Goal: Task Accomplishment & Management: Manage account settings

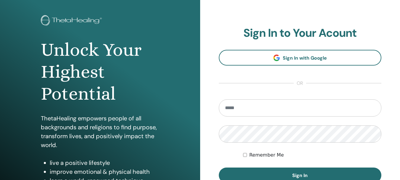
scroll to position [89, 0]
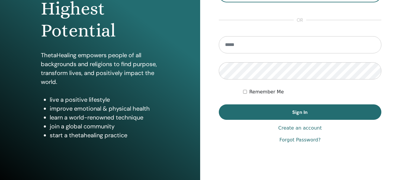
click at [249, 42] on input "email" at bounding box center [300, 44] width 163 height 17
type input "**********"
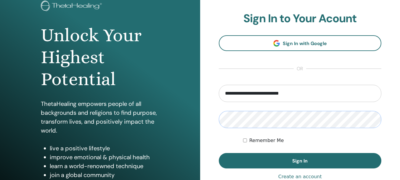
scroll to position [30, 0]
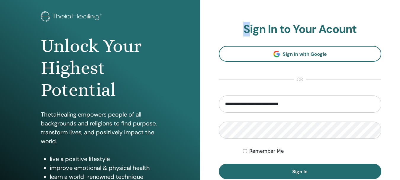
drag, startPoint x: 244, startPoint y: 26, endPoint x: 248, endPoint y: 27, distance: 4.4
click at [248, 27] on h2 "Sign In to Your Acount" at bounding box center [300, 29] width 163 height 14
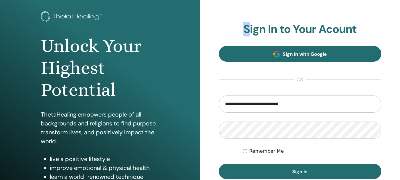
copy h2 "S"
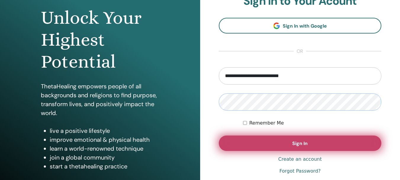
scroll to position [59, 0]
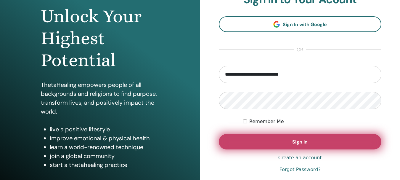
click at [258, 144] on button "Sign In" at bounding box center [300, 141] width 163 height 15
click at [275, 141] on button "Sign In" at bounding box center [300, 141] width 163 height 15
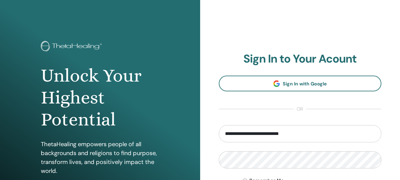
scroll to position [59, 0]
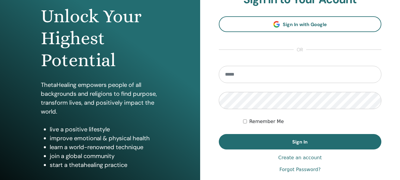
click at [248, 75] on input "email" at bounding box center [300, 74] width 163 height 17
type input "**********"
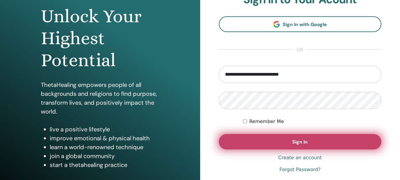
click at [305, 141] on span "Sign In" at bounding box center [299, 141] width 15 height 6
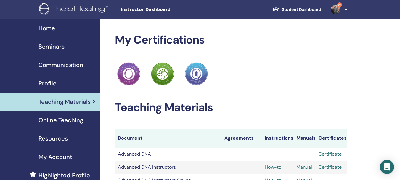
click at [54, 48] on span "Seminars" at bounding box center [51, 46] width 26 height 9
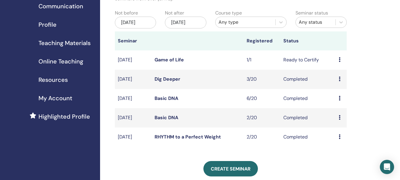
scroll to position [59, 0]
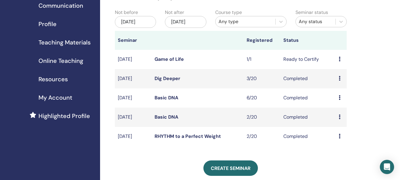
click at [141, 20] on div "May/15, 2025" at bounding box center [135, 22] width 41 height 12
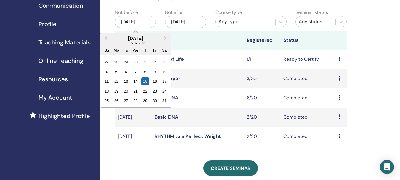
click at [193, 109] on td "Basic DNA" at bounding box center [198, 116] width 92 height 19
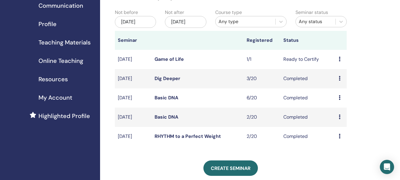
click at [337, 115] on td "Preview Attendees" at bounding box center [341, 116] width 11 height 19
click at [339, 116] on icon at bounding box center [340, 116] width 2 height 5
click at [344, 128] on link "Attendees" at bounding box center [340, 130] width 22 height 6
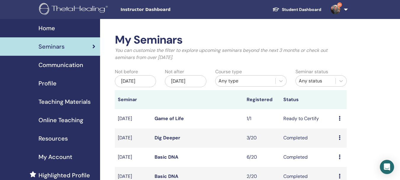
scroll to position [59, 0]
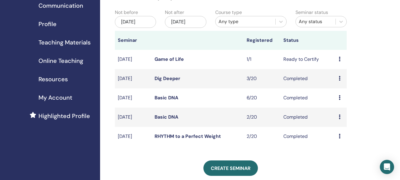
click at [339, 96] on icon at bounding box center [340, 97] width 2 height 5
click at [157, 93] on td "Basic DNA" at bounding box center [198, 97] width 92 height 19
click at [160, 97] on link "Basic DNA" at bounding box center [166, 97] width 24 height 6
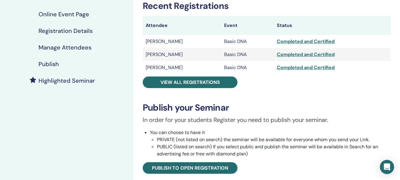
scroll to position [89, 0]
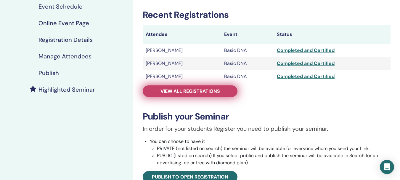
click at [190, 91] on span "View all registrations" at bounding box center [189, 91] width 59 height 6
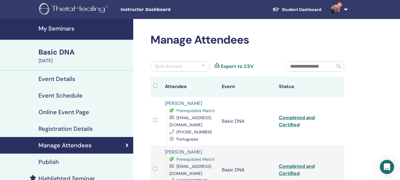
click at [74, 97] on h4 "Event Schedule" at bounding box center [60, 95] width 44 height 7
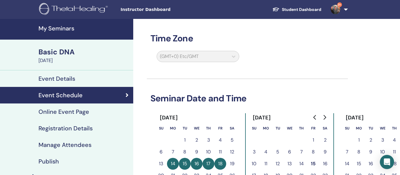
click at [69, 30] on h4 "My Seminars" at bounding box center [83, 28] width 91 height 7
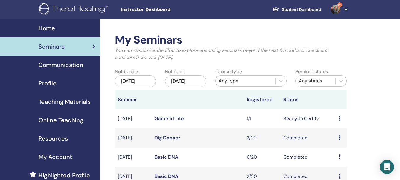
click at [165, 155] on link "Basic DNA" at bounding box center [166, 157] width 24 height 6
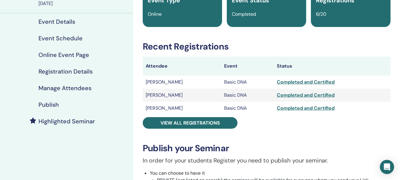
scroll to position [59, 0]
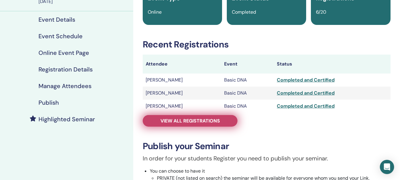
click at [198, 125] on link "View all registrations" at bounding box center [190, 121] width 95 height 12
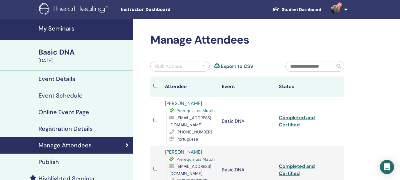
click at [62, 30] on h4 "My Seminars" at bounding box center [83, 28] width 91 height 7
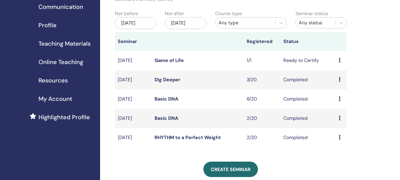
scroll to position [59, 0]
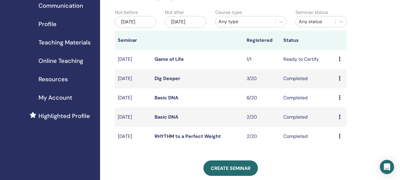
click at [170, 80] on link "Dig Deeper" at bounding box center [167, 78] width 26 height 6
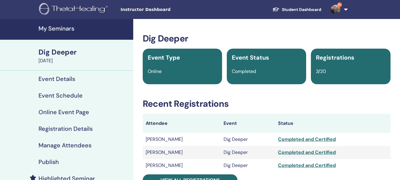
click at [62, 96] on h4 "Event Schedule" at bounding box center [60, 95] width 44 height 7
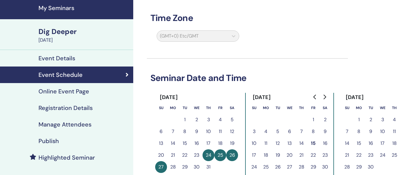
scroll to position [59, 0]
